Goal: Task Accomplishment & Management: Complete application form

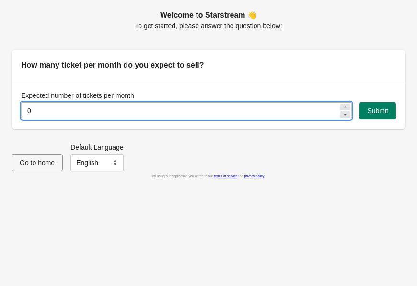
click at [164, 112] on input "0" at bounding box center [179, 110] width 317 height 17
